Goal: Task Accomplishment & Management: Use online tool/utility

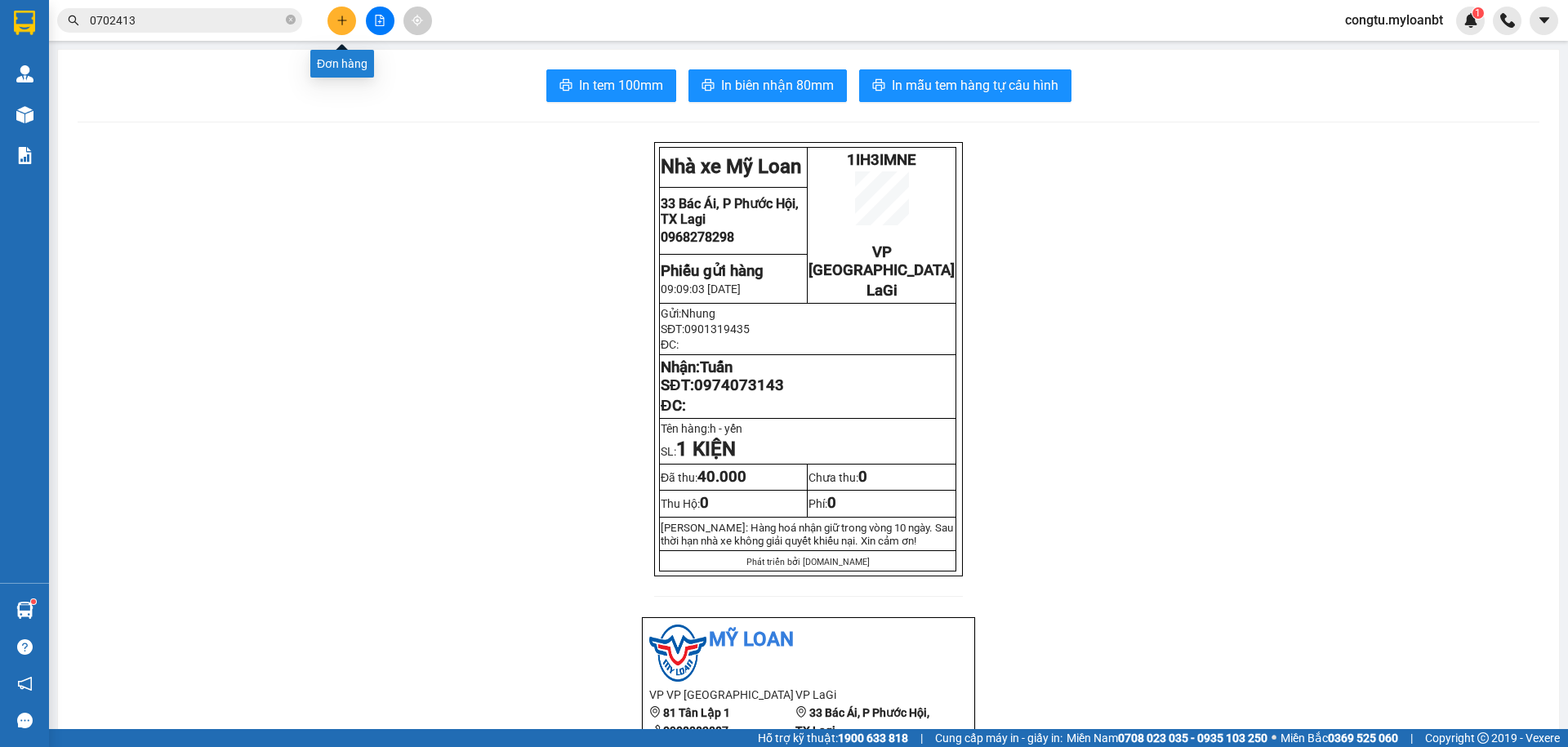
click at [340, 13] on button at bounding box center [342, 21] width 29 height 29
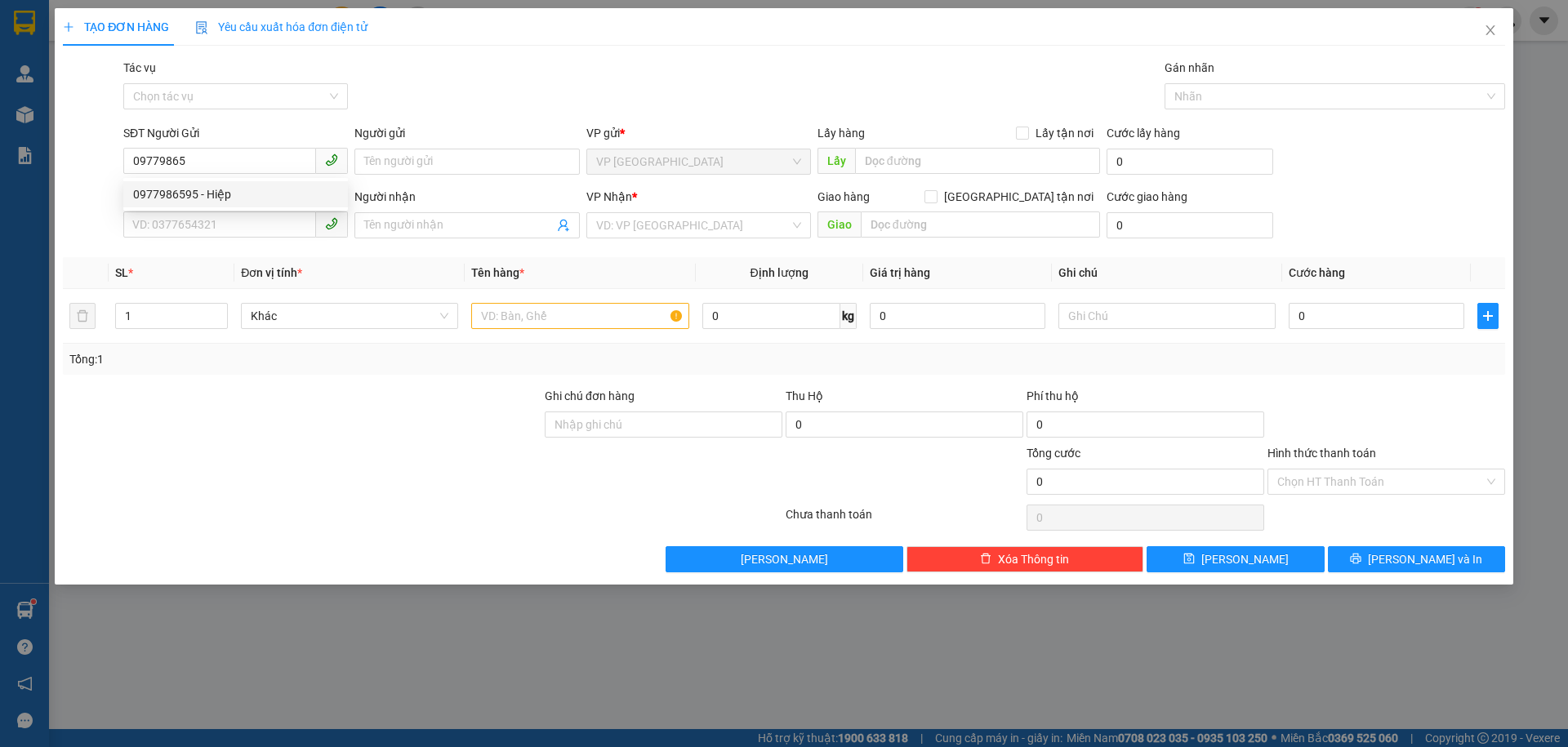
click at [205, 178] on div "0977986595 0977986595 - [PERSON_NAME]" at bounding box center [235, 194] width 224 height 33
click at [210, 188] on div "SĐT Người Nhận *" at bounding box center [235, 196] width 224 height 18
click at [210, 211] on input "SĐT Người Nhận *" at bounding box center [219, 224] width 192 height 26
click at [215, 162] on input "09779865" at bounding box center [219, 161] width 192 height 26
click at [222, 191] on div "0977986595 - Hiệp" at bounding box center [235, 193] width 205 height 18
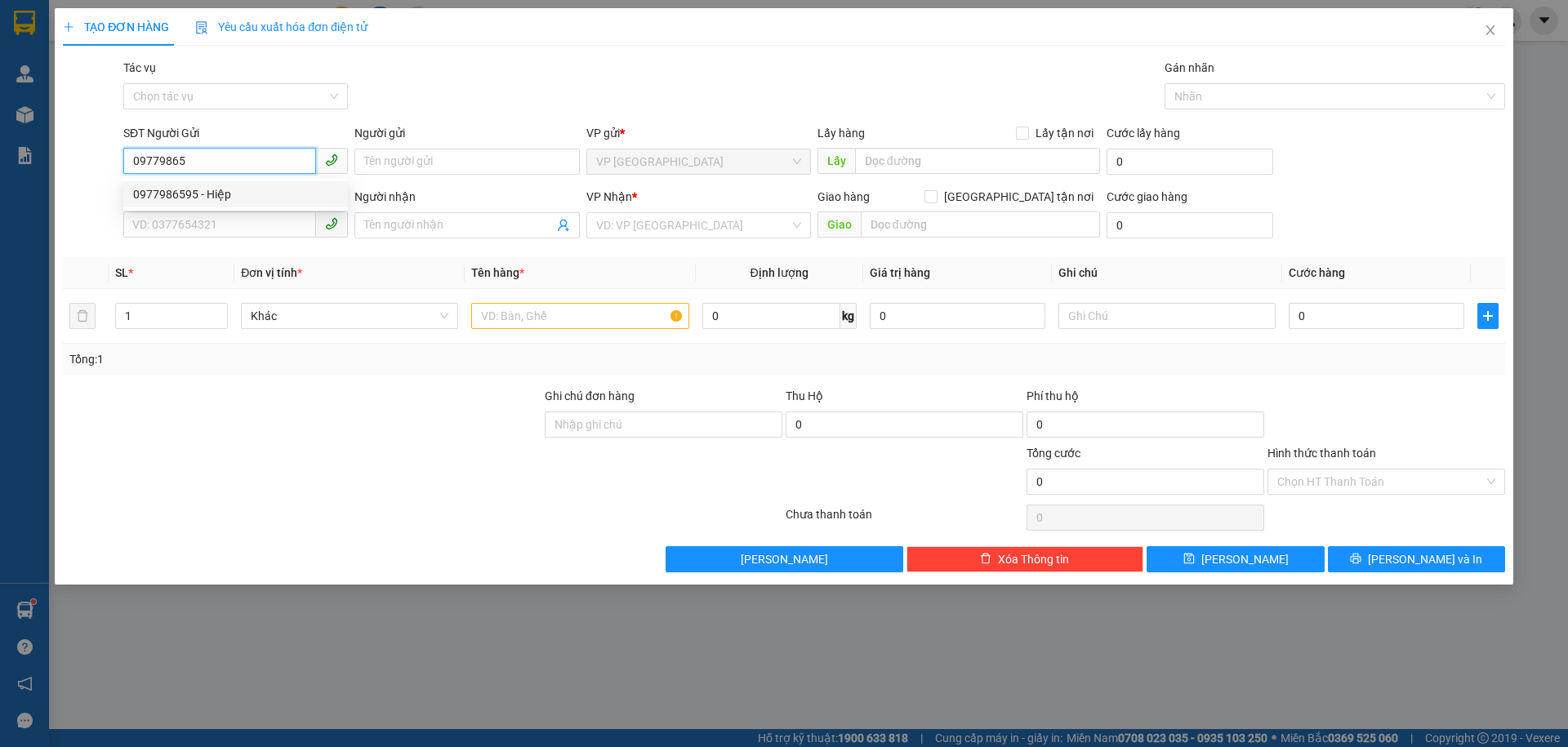
type input "0977986595"
type input "Hiệp"
type input "0973592423"
type input "Minh"
click at [604, 320] on input "text" at bounding box center [580, 316] width 218 height 26
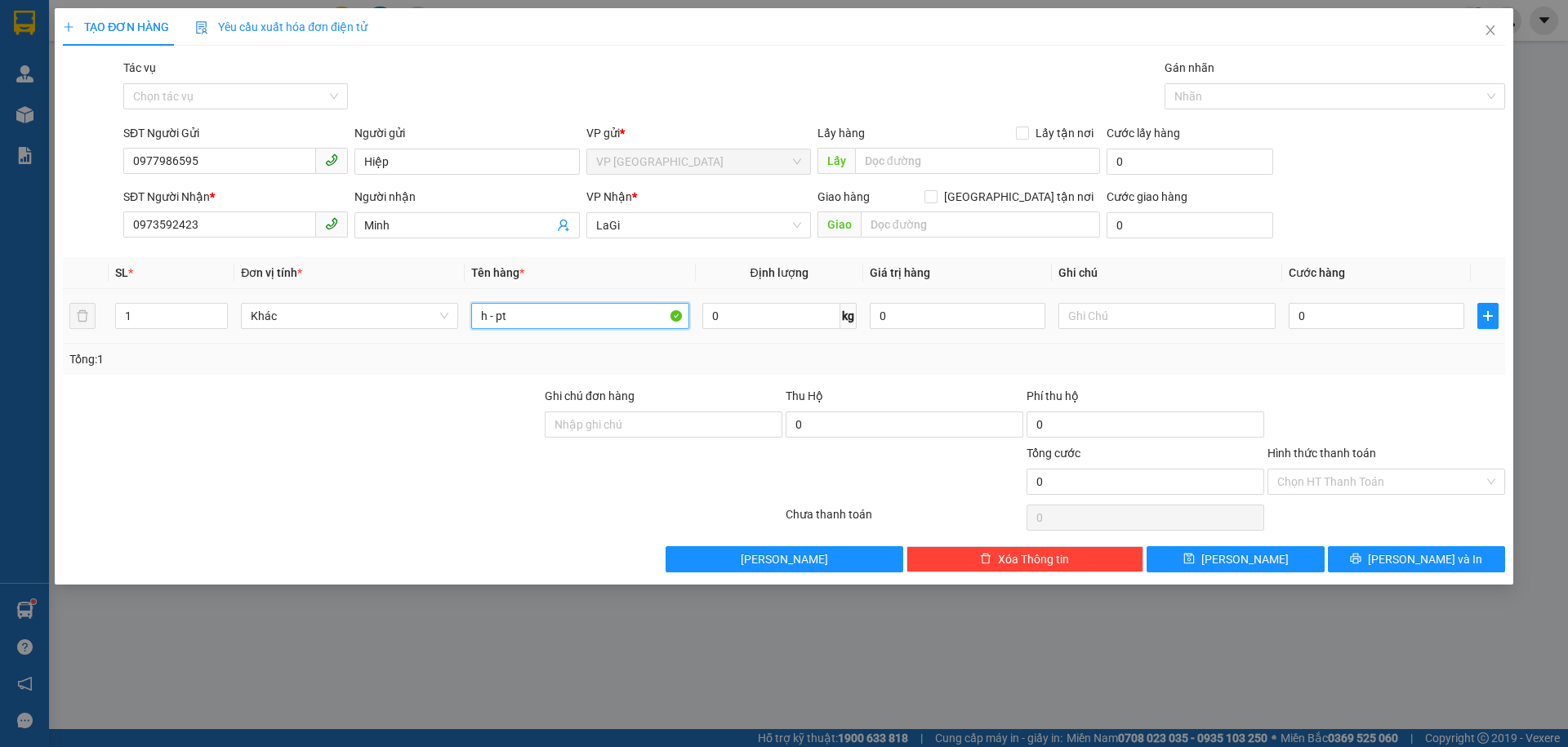
type input "h - pt"
click at [1375, 332] on td "0" at bounding box center [1377, 317] width 189 height 55
click at [1359, 312] on input "0" at bounding box center [1377, 316] width 176 height 26
type input "4"
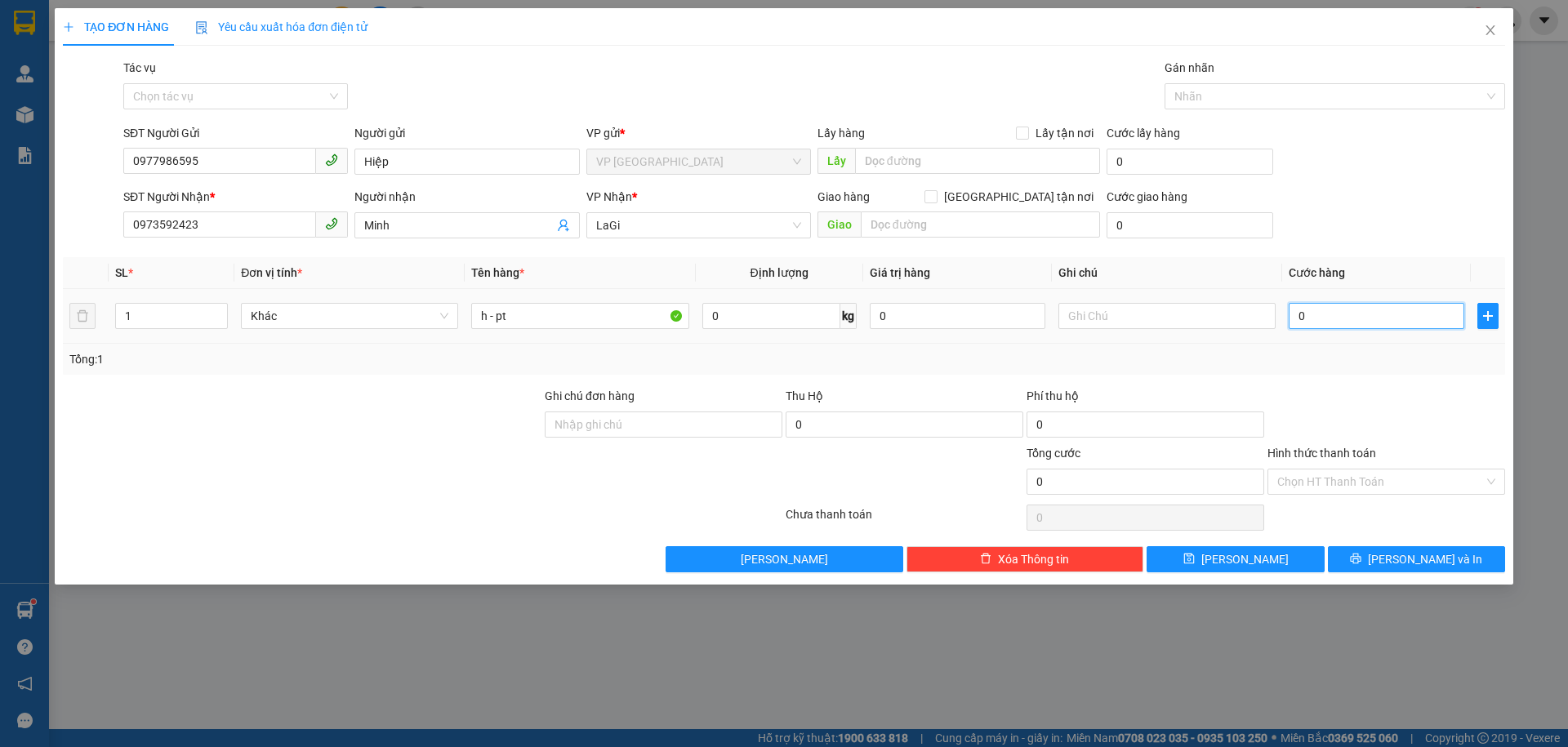
type input "4"
type input "40"
type input "40.000"
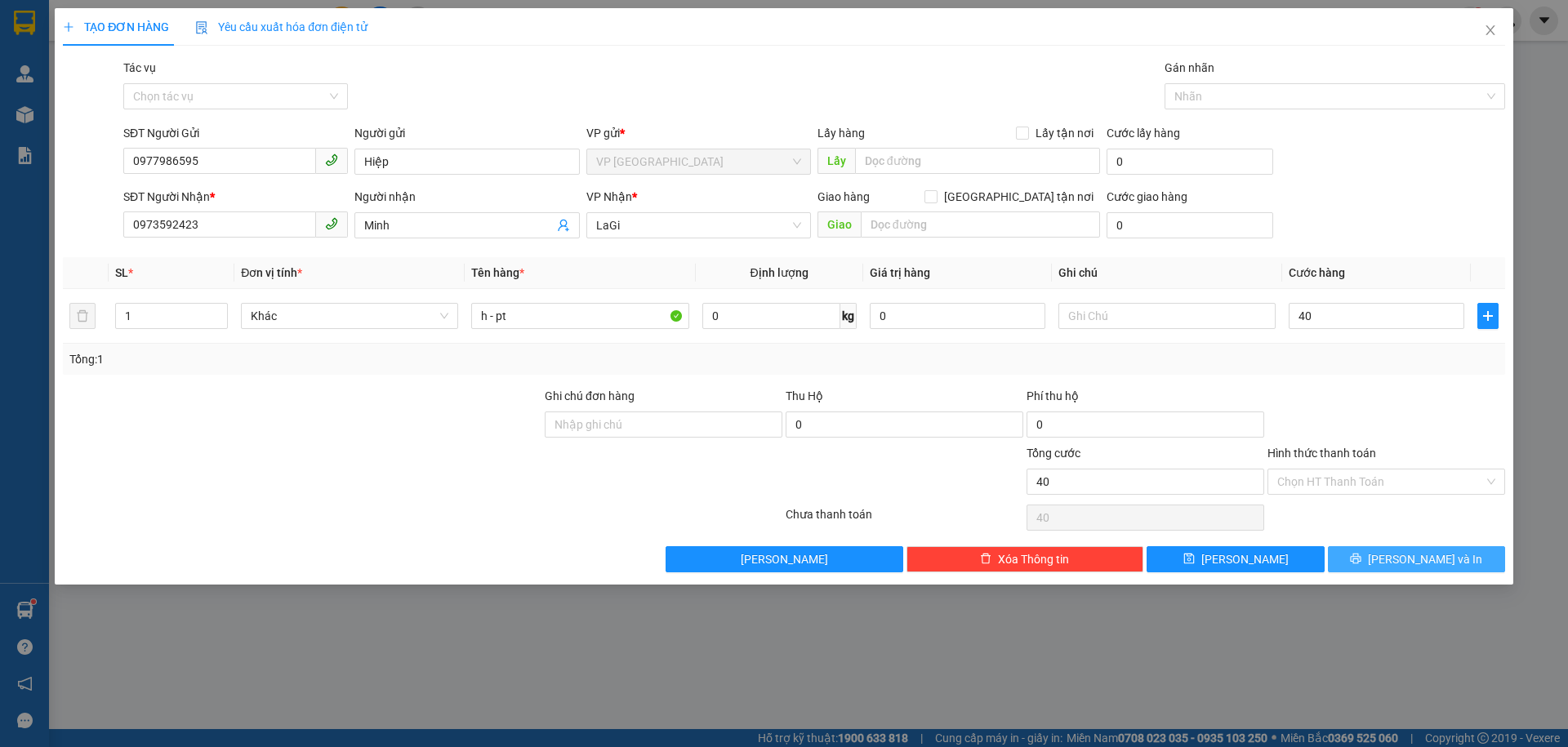
type input "40.000"
click at [1438, 555] on span "[PERSON_NAME] và In" at bounding box center [1425, 558] width 114 height 18
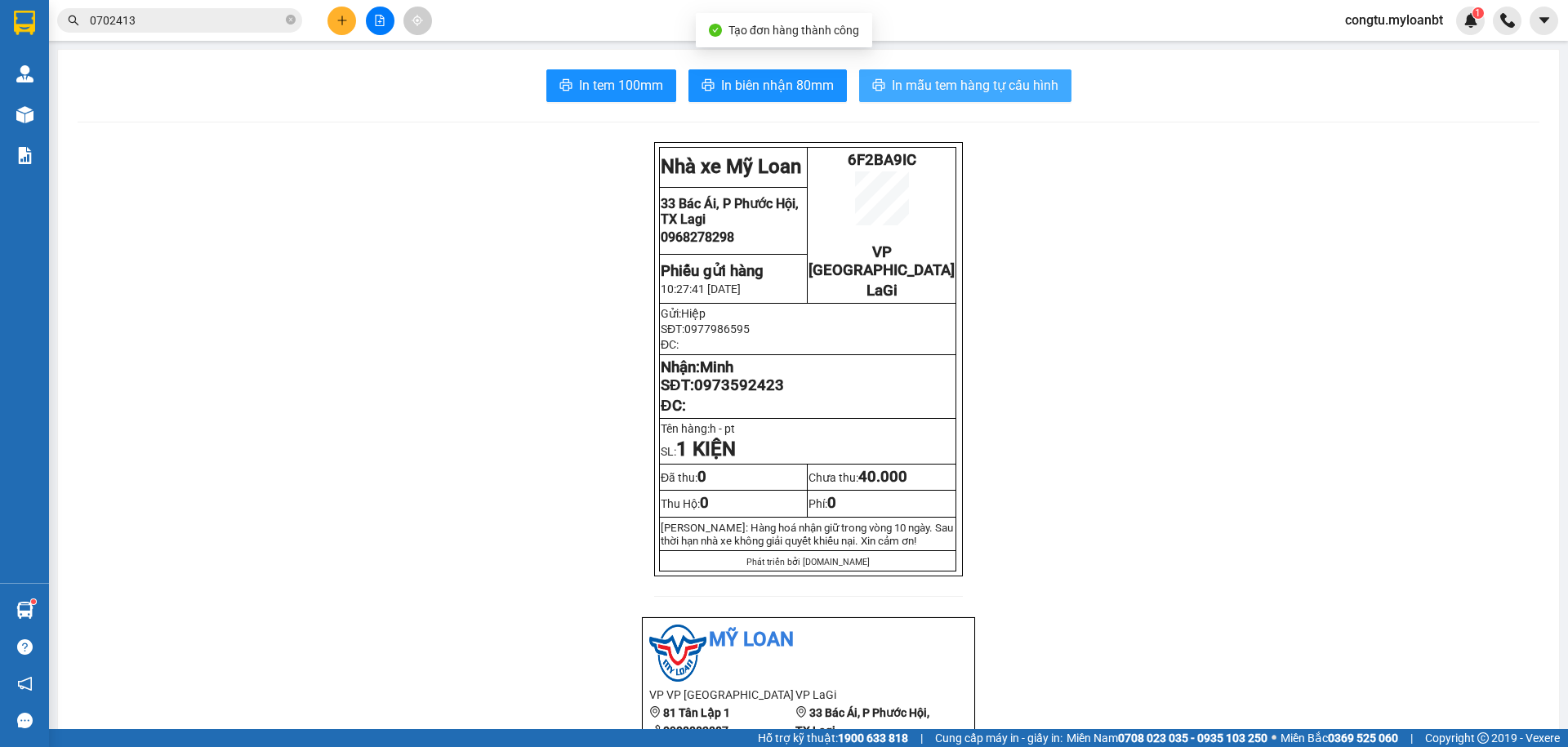
click at [979, 88] on span "In mẫu tem hàng tự cấu hình" at bounding box center [975, 85] width 166 height 21
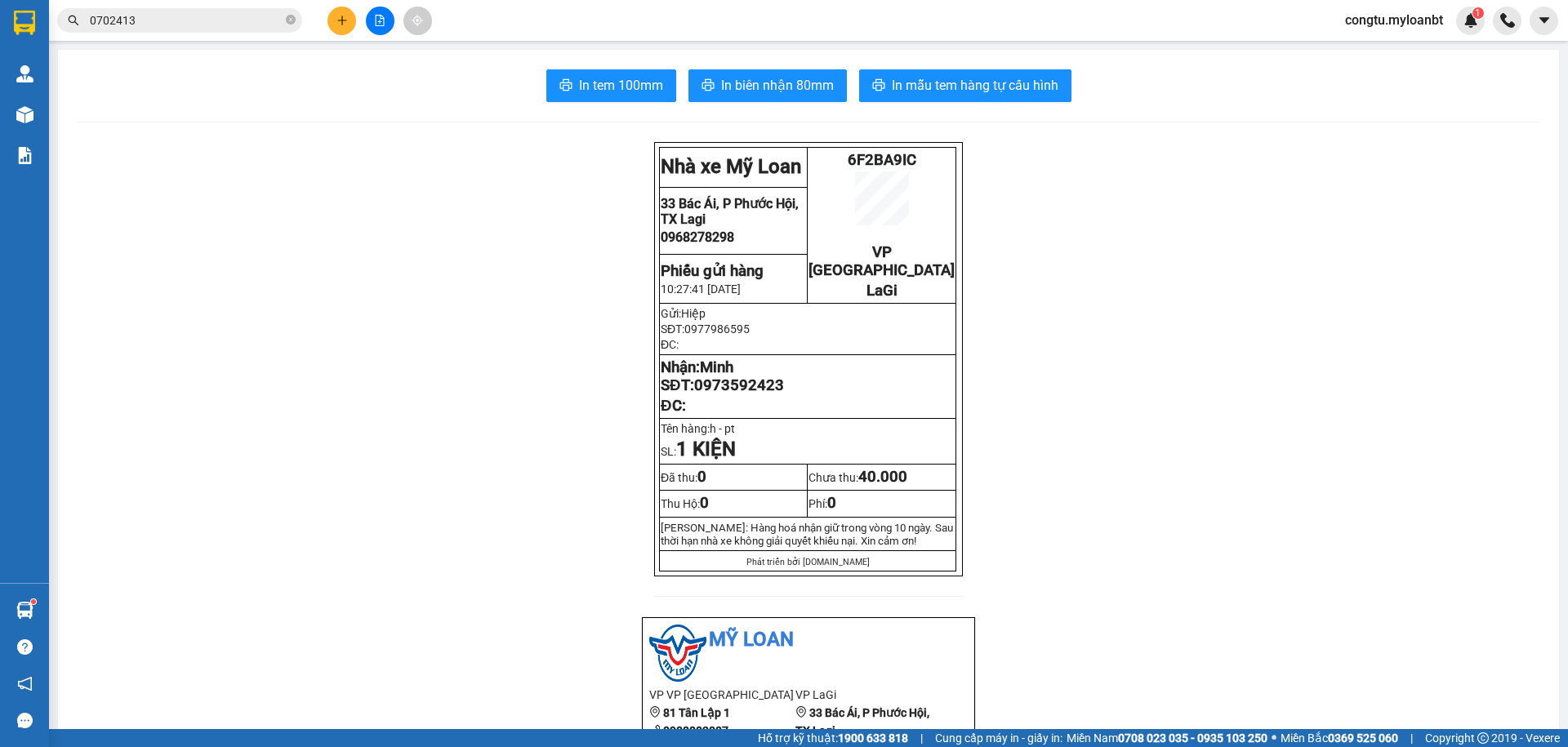
click at [205, 29] on span "0702413" at bounding box center [179, 21] width 245 height 24
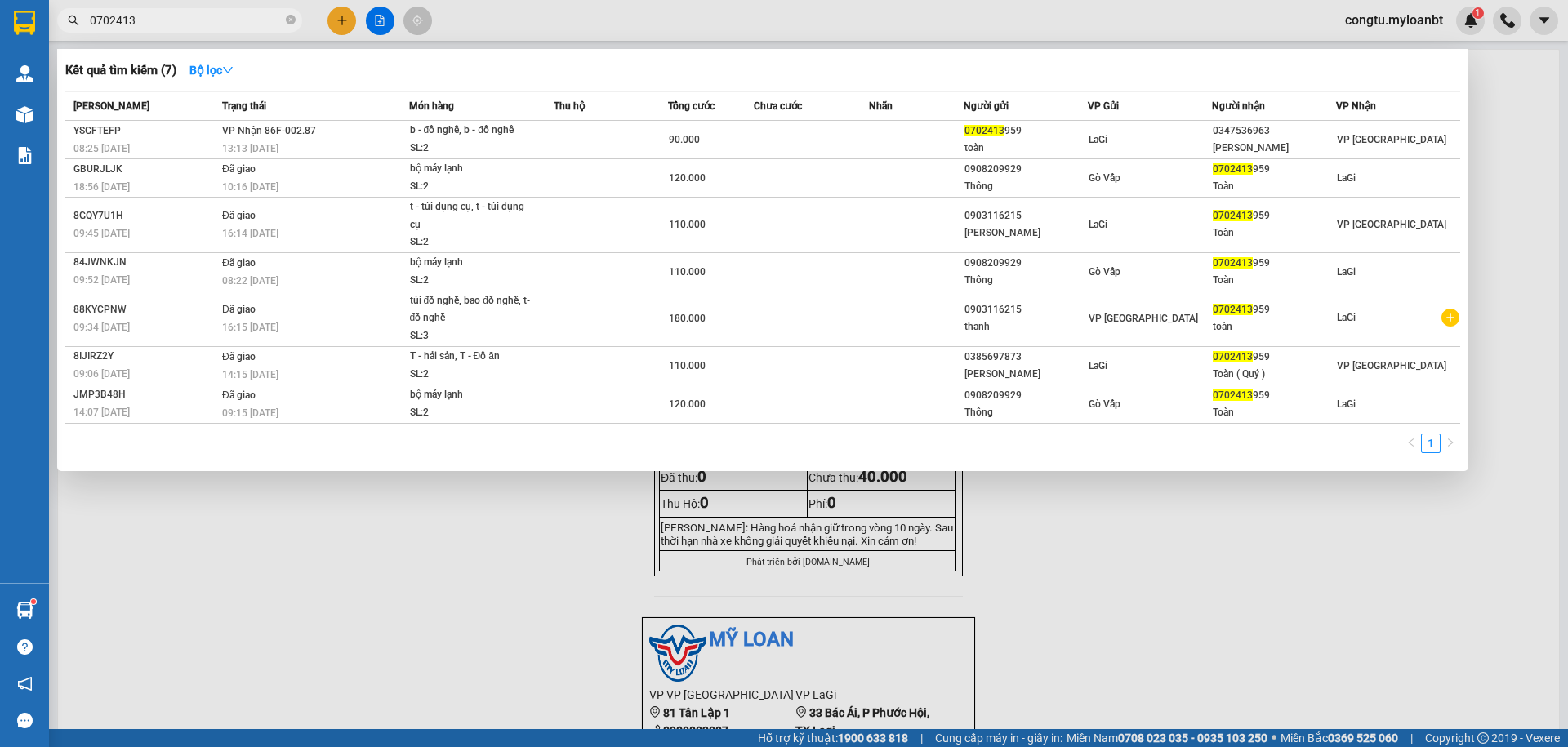
click at [206, 26] on input "0702413" at bounding box center [186, 20] width 192 height 18
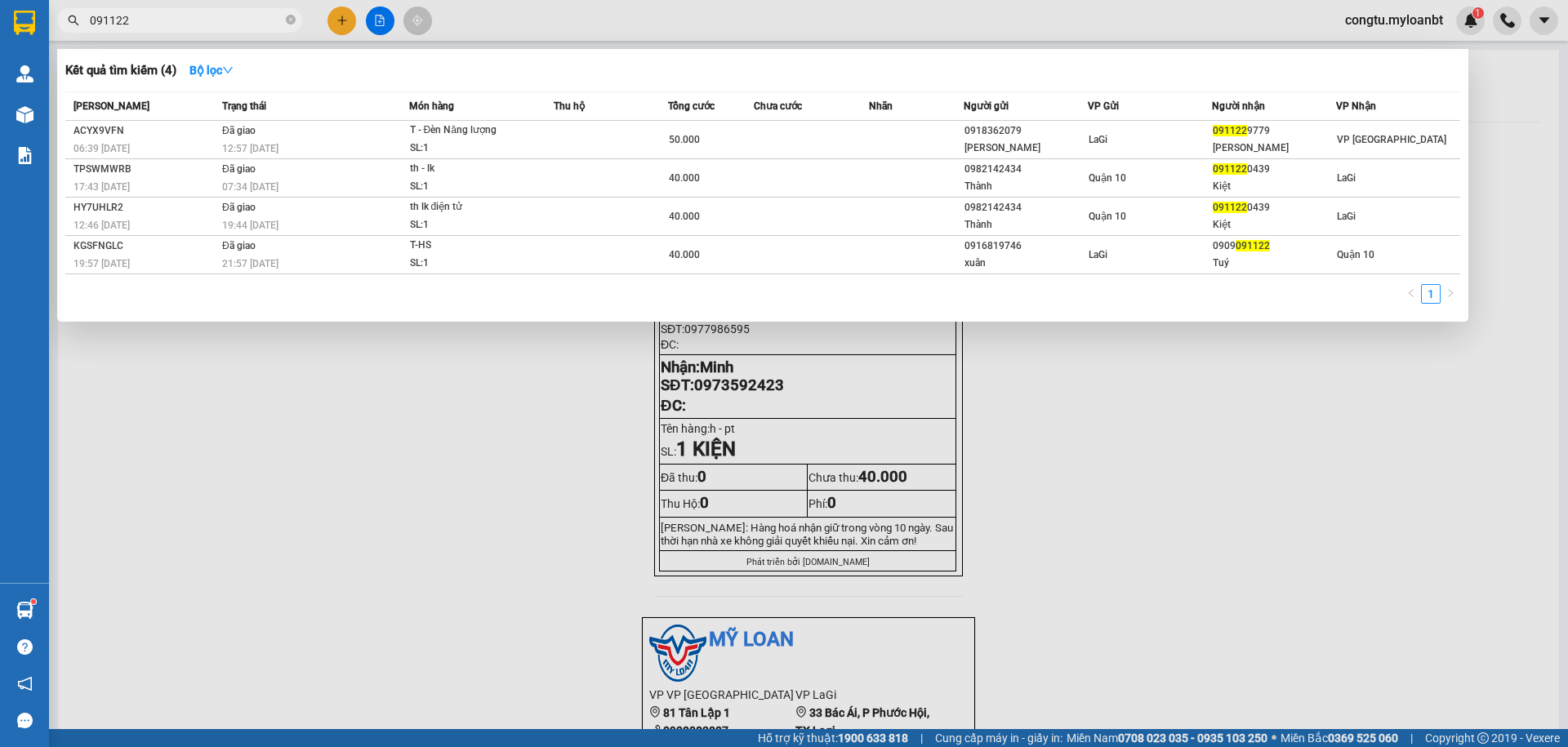
type input "091122"
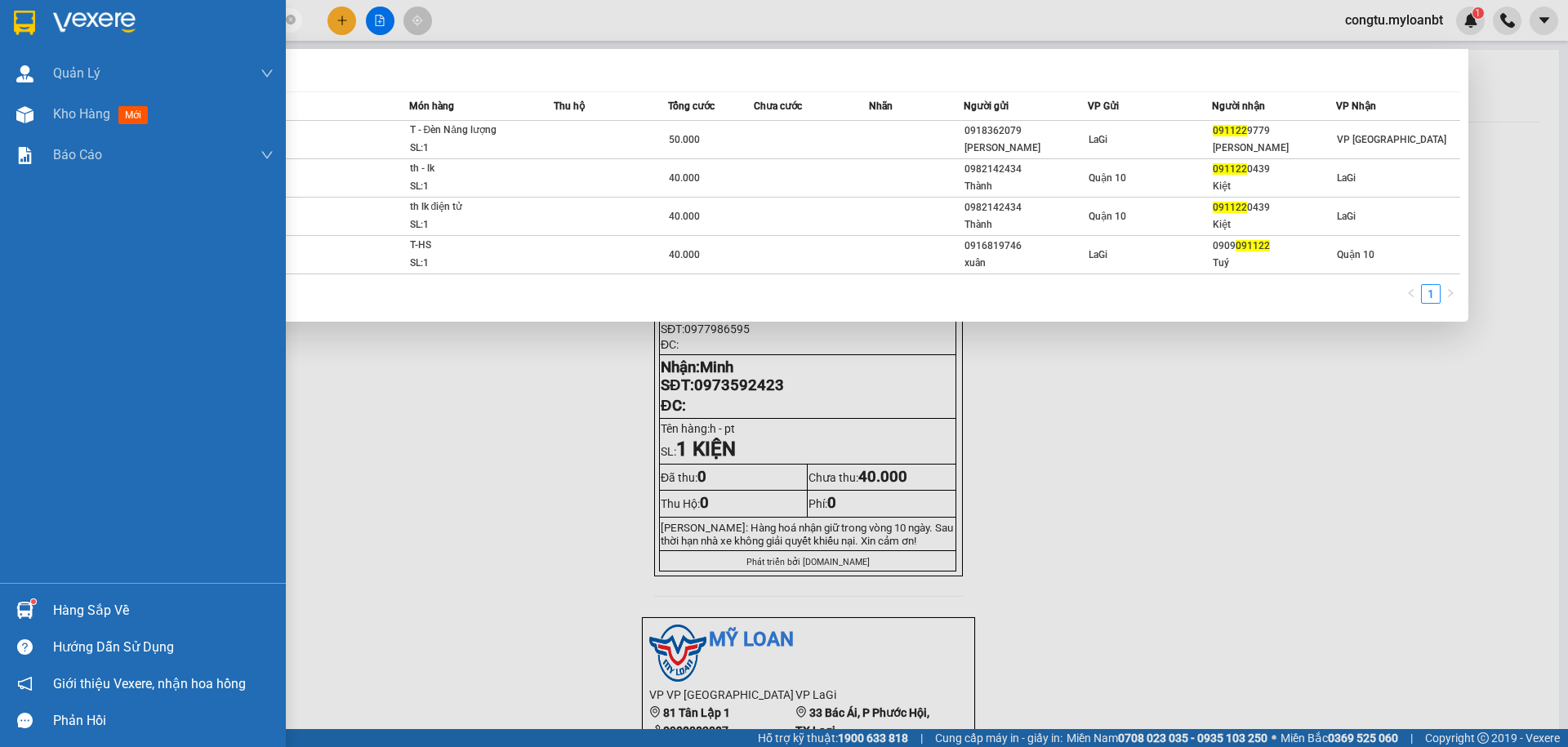
click at [65, 621] on div "Hàng sắp về" at bounding box center [163, 611] width 220 height 24
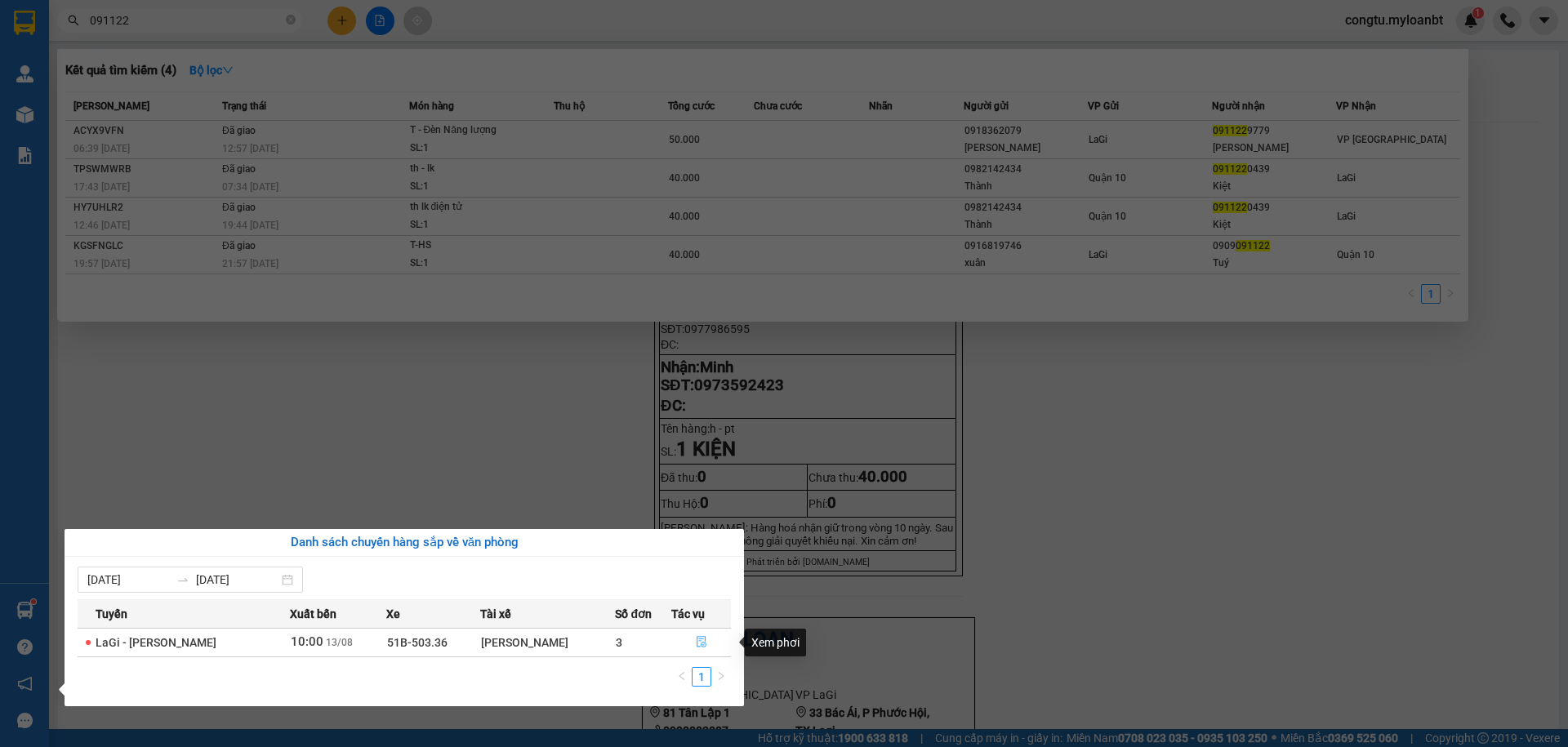
click at [701, 638] on icon "file-done" at bounding box center [701, 641] width 11 height 11
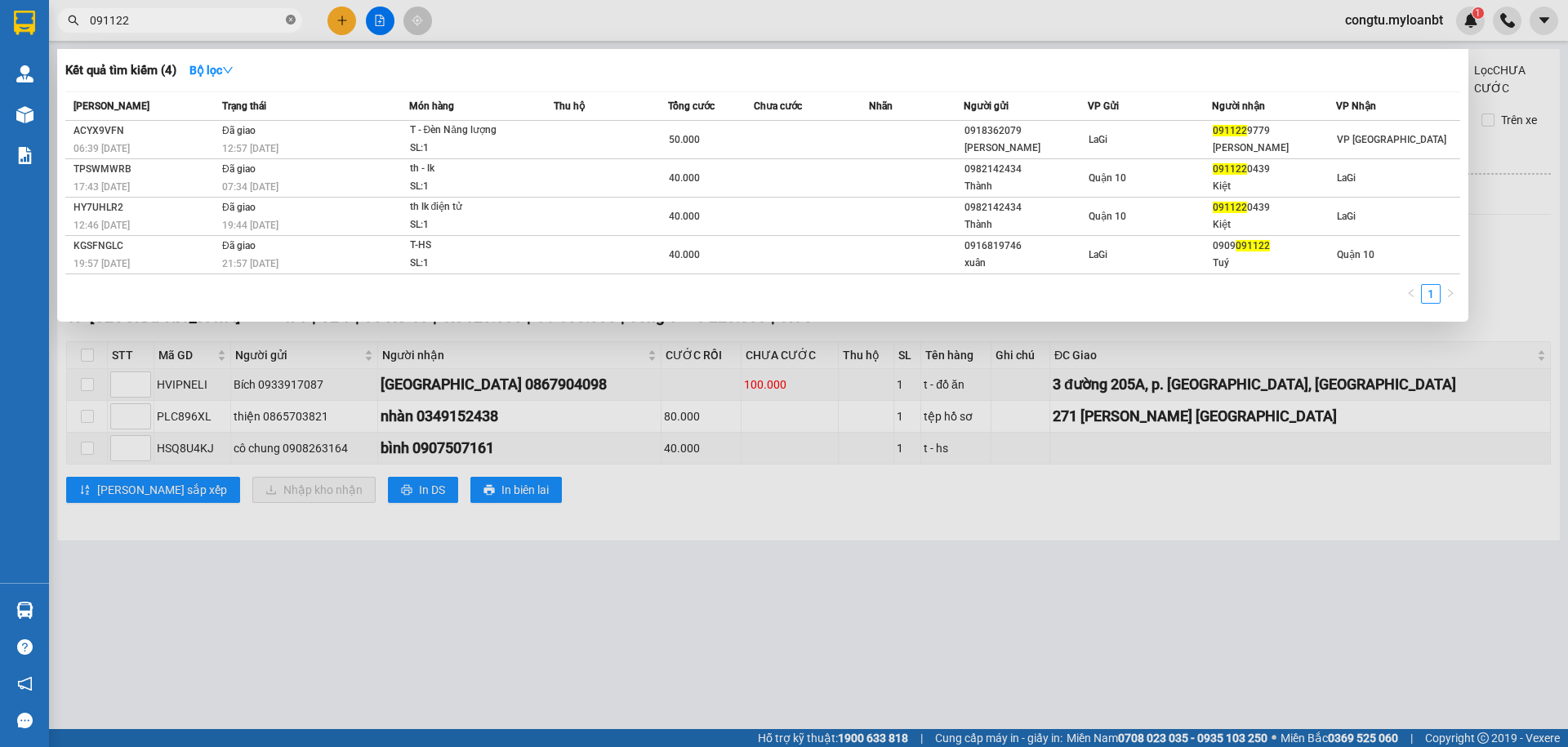
click at [291, 18] on icon "close-circle" at bounding box center [290, 20] width 9 height 9
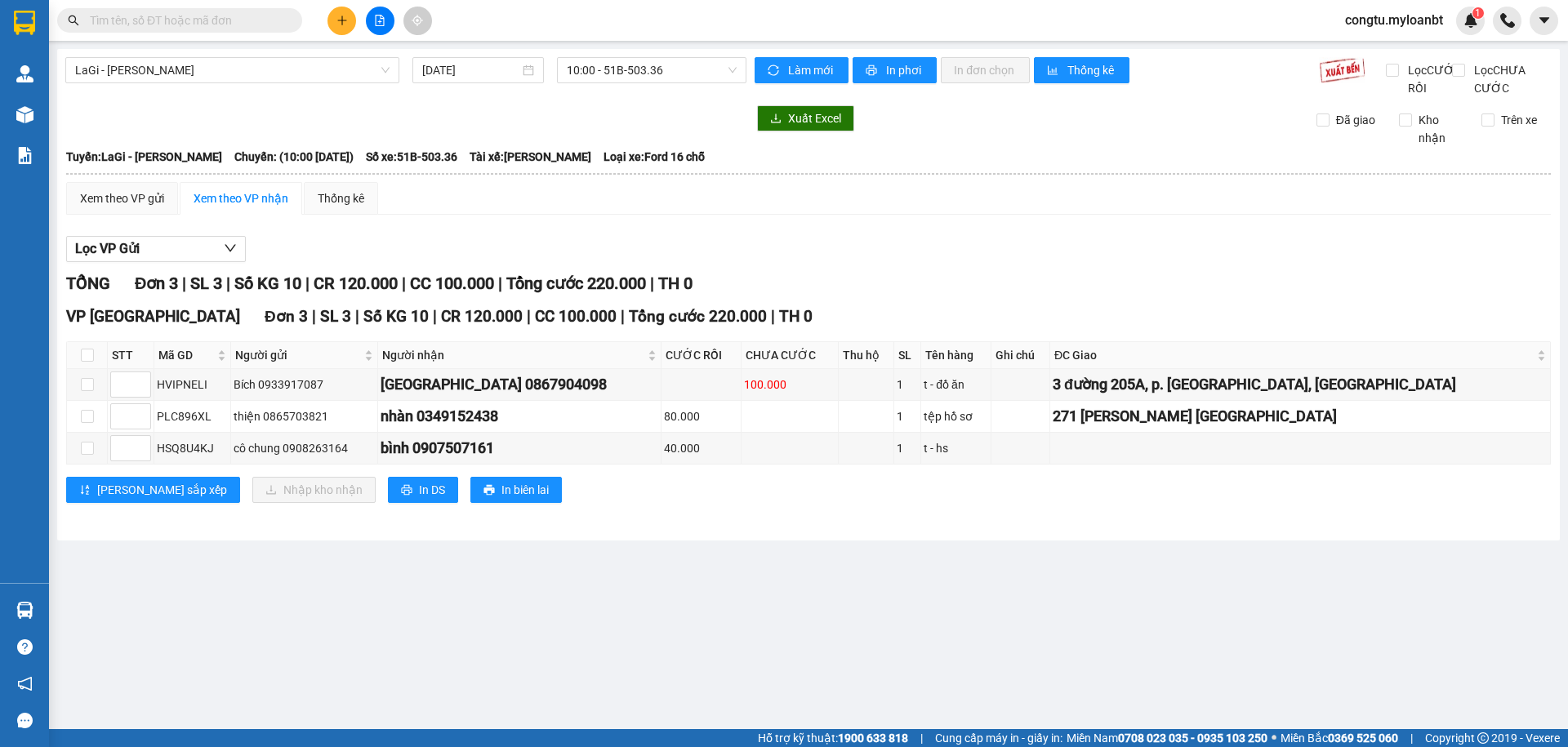
click at [943, 261] on div "Lọc VP Gửi" at bounding box center [809, 249] width 1485 height 27
click at [925, 215] on div "Xem theo VP gửi Xem theo VP nhận Thống kê" at bounding box center [809, 198] width 1485 height 33
click at [92, 361] on input "checkbox" at bounding box center [88, 355] width 13 height 13
checkbox input "true"
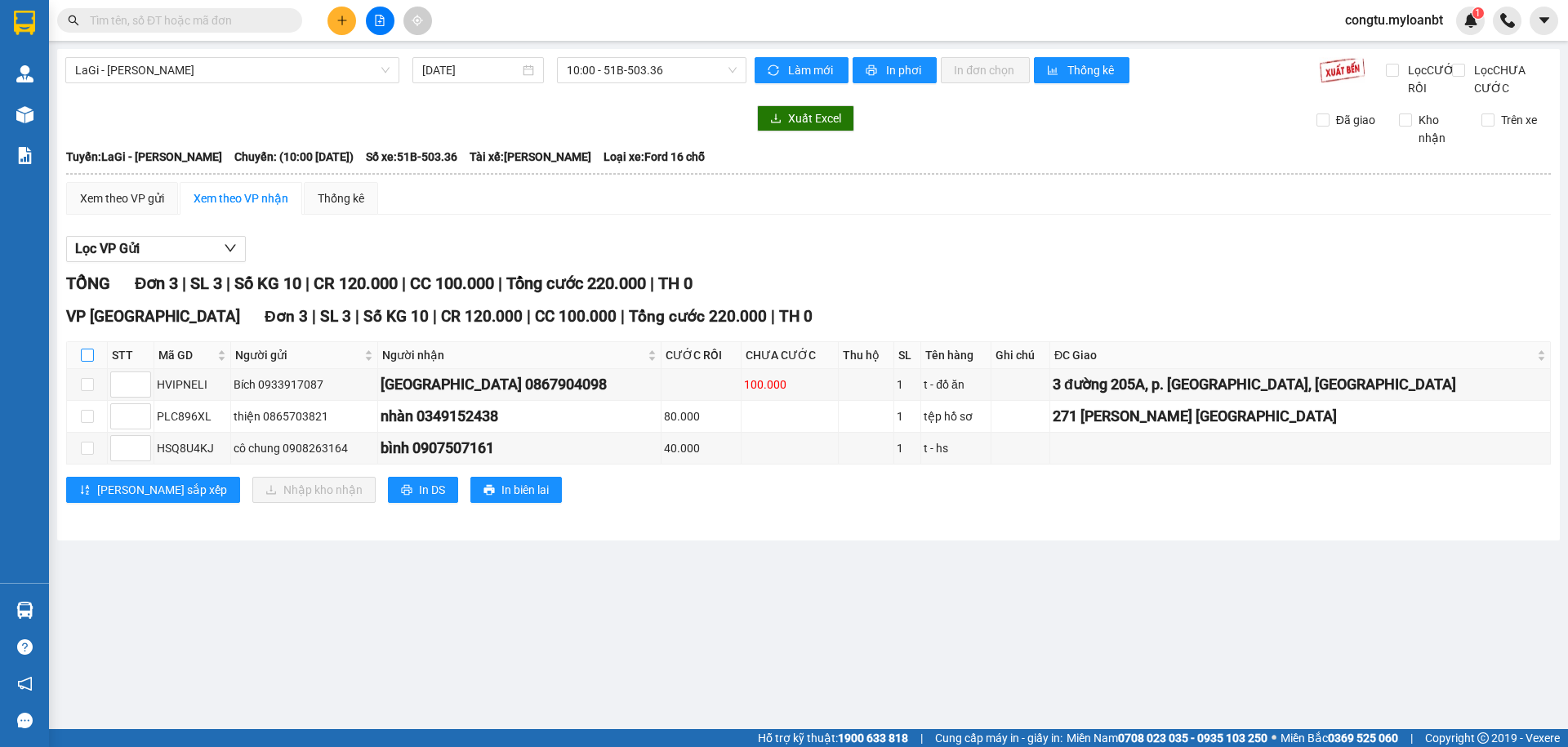
checkbox input "true"
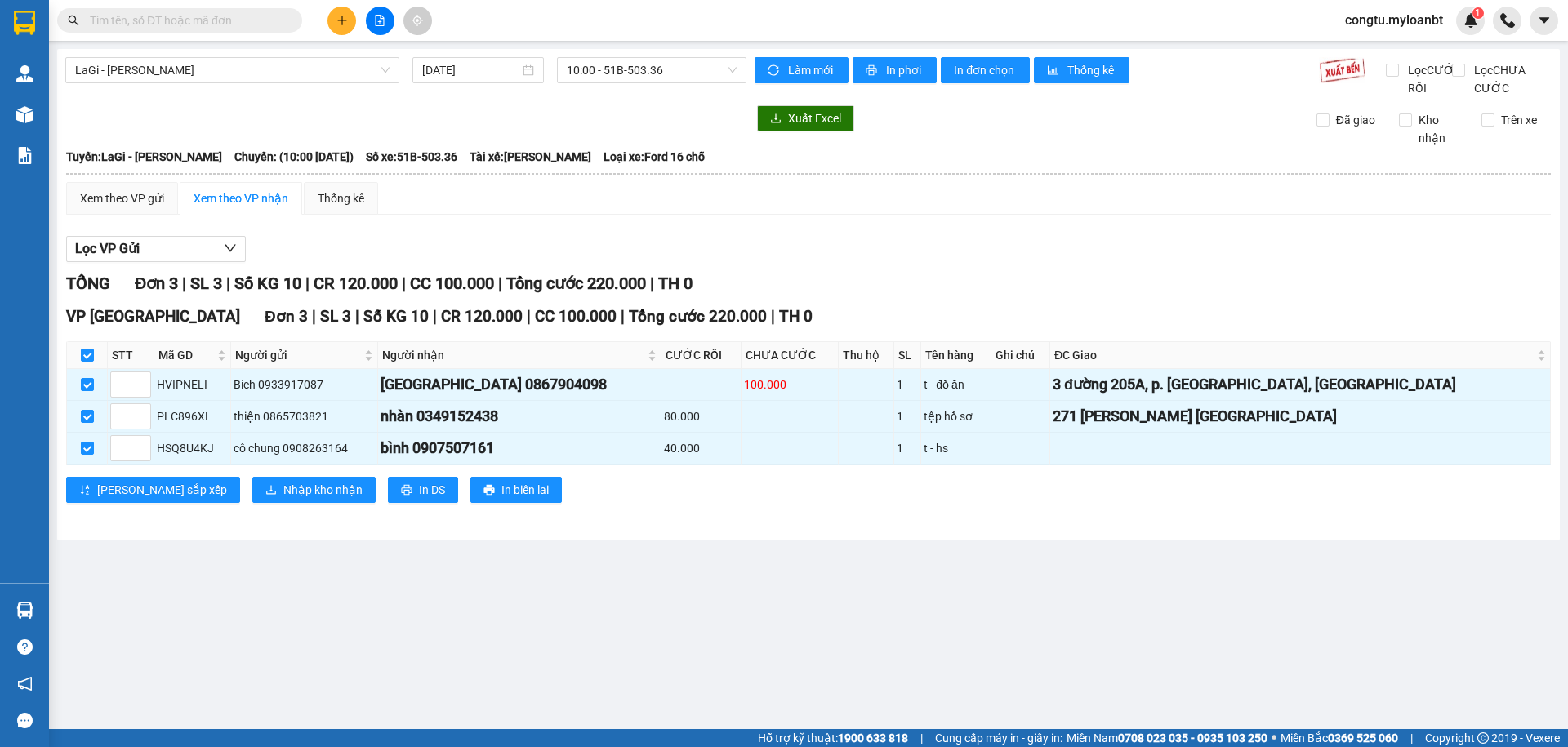
click at [1198, 324] on div "VP Thủ Đức Đơn 3 | SL 3 | Số KG 10 | CR 120.000 | CC 100.000 | Tổng cước 220.00…" at bounding box center [809, 317] width 1485 height 24
